Goal: Task Accomplishment & Management: Use online tool/utility

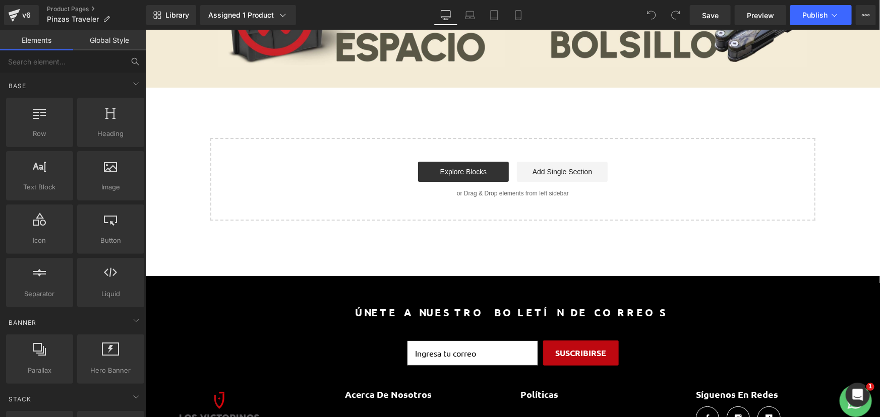
scroll to position [3729, 0]
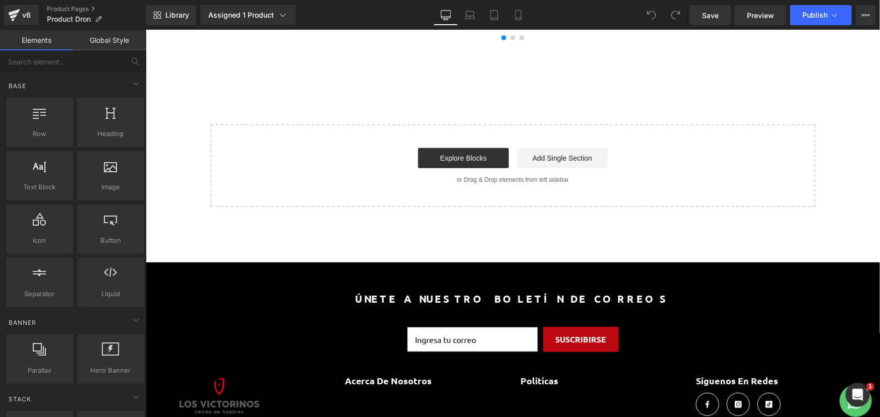
scroll to position [5978, 0]
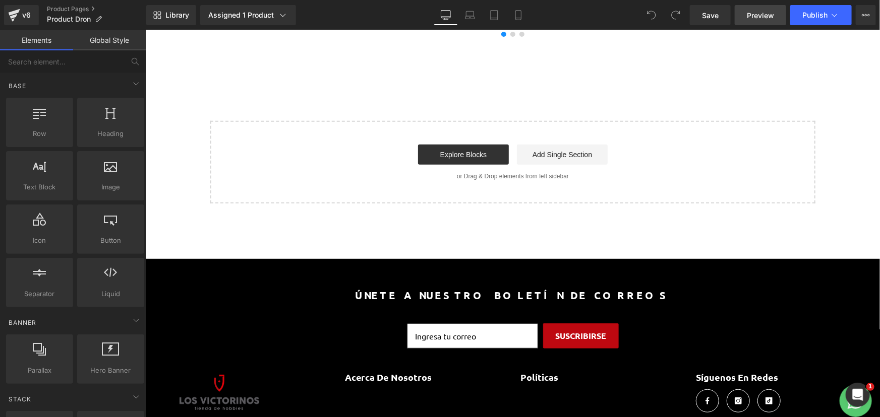
click at [763, 16] on span "Preview" at bounding box center [760, 15] width 27 height 11
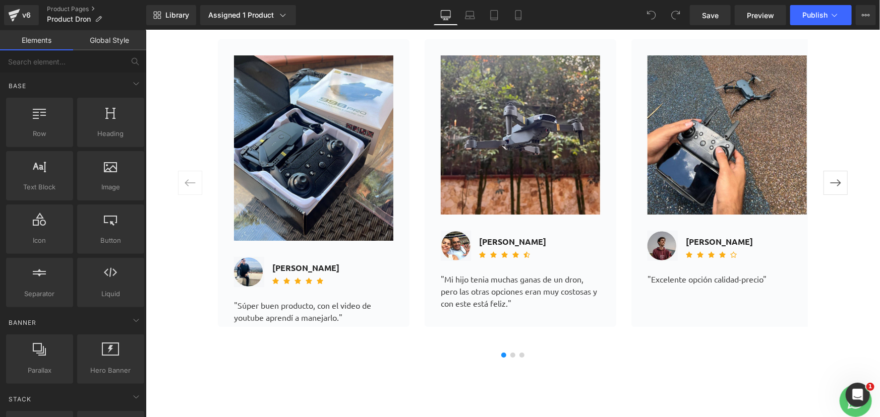
scroll to position [5611, 0]
